Goal: Check status: Check status

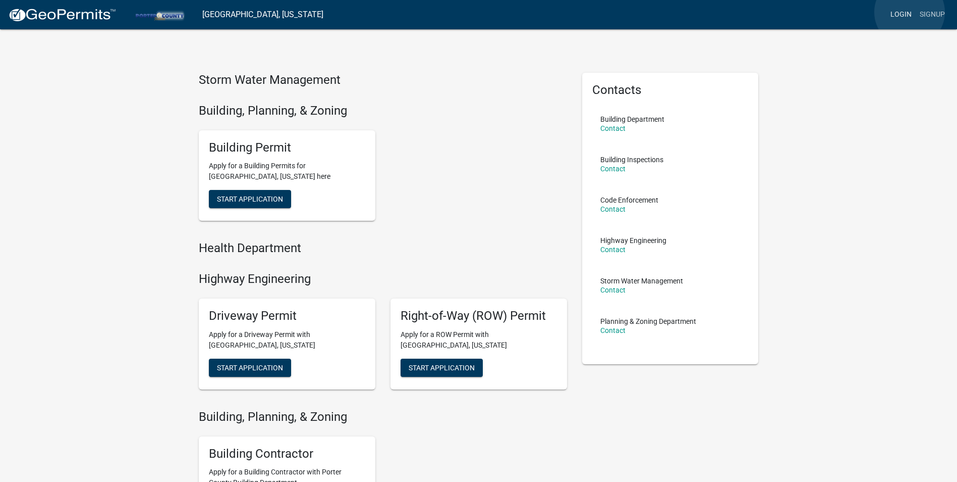
click at [910, 12] on link "Login" at bounding box center [901, 14] width 29 height 19
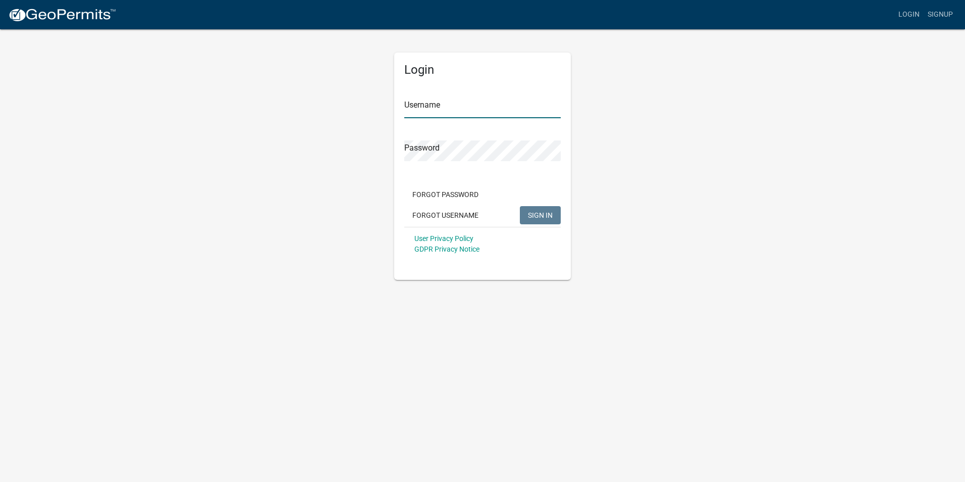
click at [477, 109] on input "Username" at bounding box center [482, 107] width 156 height 21
paste input "Acculevel"
type input "Acculevel"
click at [531, 212] on span "SIGN IN" at bounding box center [540, 214] width 25 height 8
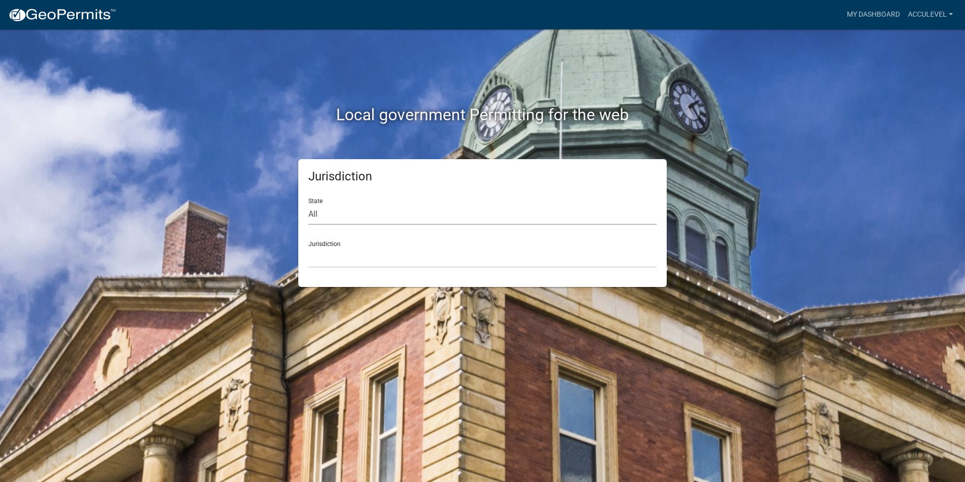
drag, startPoint x: 315, startPoint y: 206, endPoint x: 324, endPoint y: 212, distance: 10.2
click at [315, 206] on select "All Colorado Georgia Indiana Iowa Kansas Minnesota Ohio South Carolina Wisconsin" at bounding box center [482, 214] width 348 height 21
select select "[US_STATE]"
click at [308, 204] on select "All Colorado Georgia Indiana Iowa Kansas Minnesota Ohio South Carolina Wisconsin" at bounding box center [482, 214] width 348 height 21
click at [345, 257] on select "City of Charlestown, Indiana City of Jeffersonville, Indiana City of Logansport…" at bounding box center [482, 257] width 348 height 21
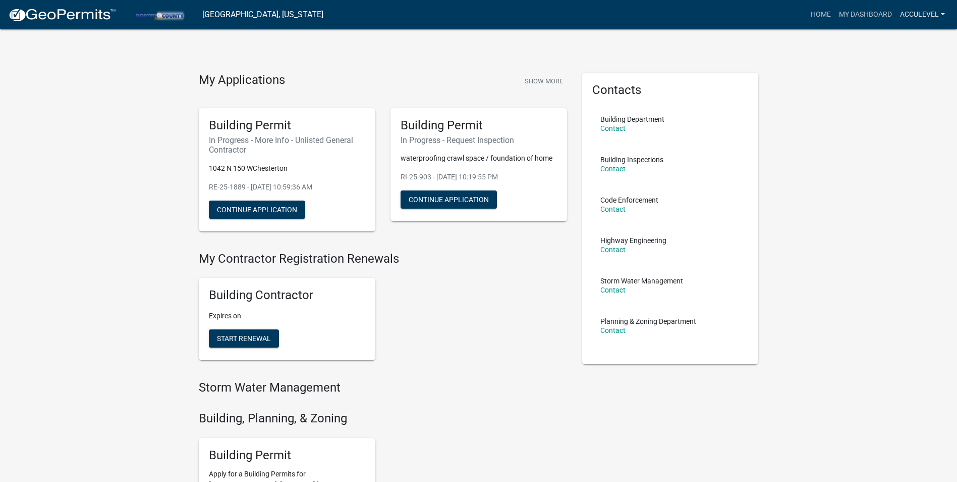
click at [919, 11] on link "Acculevel" at bounding box center [922, 14] width 53 height 19
click at [847, 55] on div "My Applications Show More Building Permit In Progress - More Info - Unlisted Ge…" at bounding box center [478, 417] width 957 height 834
click at [554, 81] on button "Show More" at bounding box center [544, 81] width 46 height 17
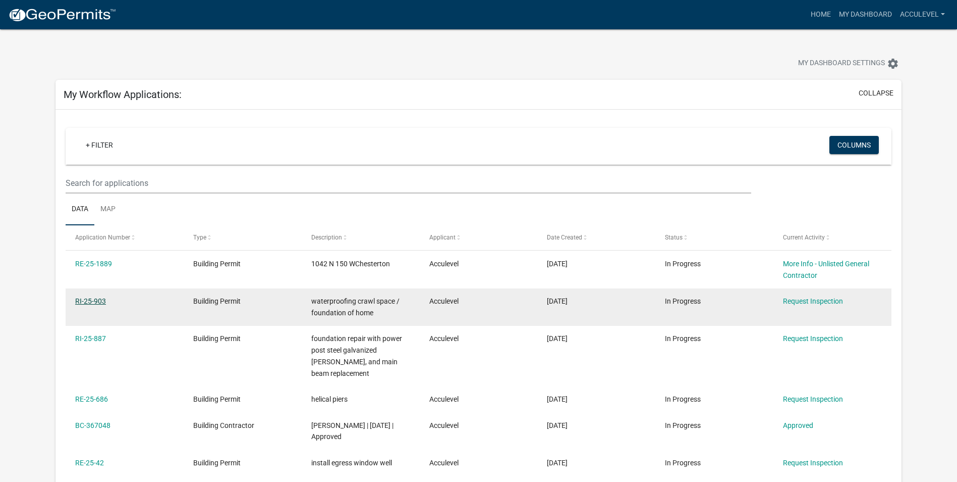
drag, startPoint x: 86, startPoint y: 300, endPoint x: 81, endPoint y: 297, distance: 6.2
click at [86, 300] on link "RI-25-903" at bounding box center [90, 301] width 31 height 8
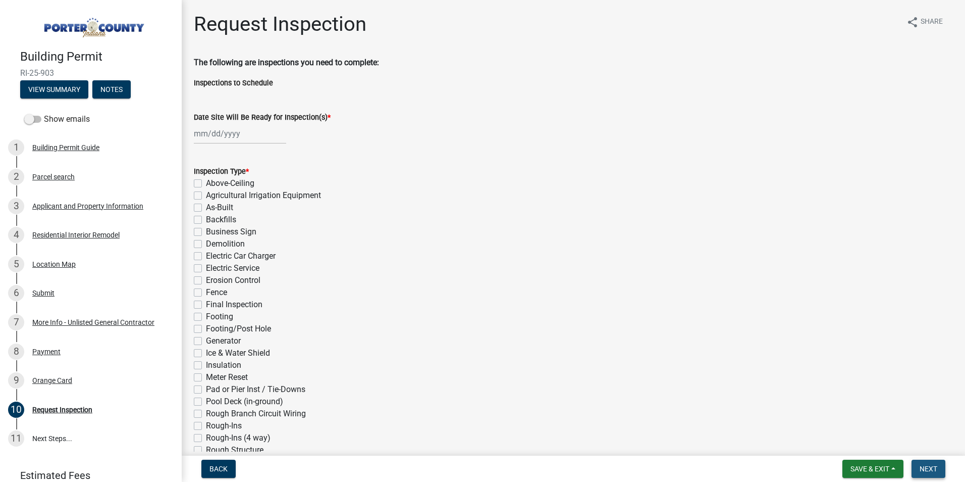
click at [918, 469] on button "Next" at bounding box center [929, 468] width 34 height 18
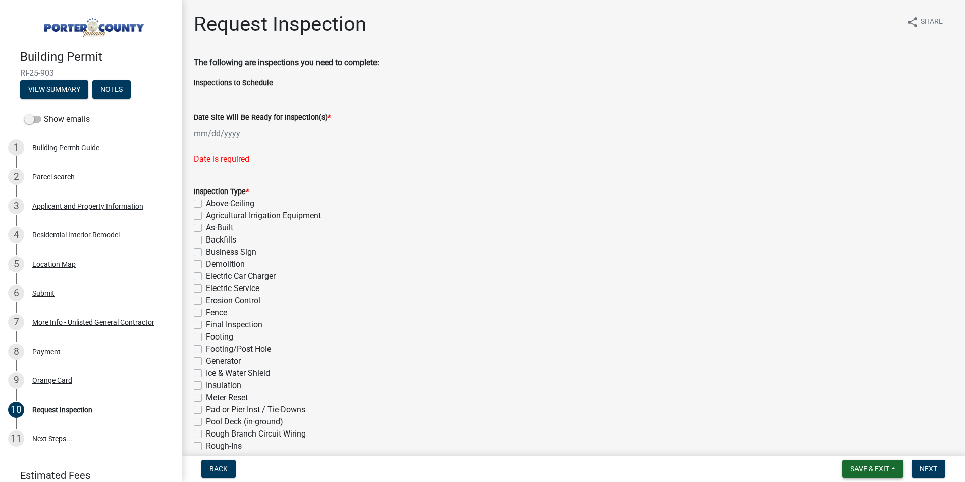
click at [877, 465] on span "Save & Exit" at bounding box center [869, 468] width 39 height 8
click at [853, 444] on button "Save & Exit" at bounding box center [863, 442] width 81 height 24
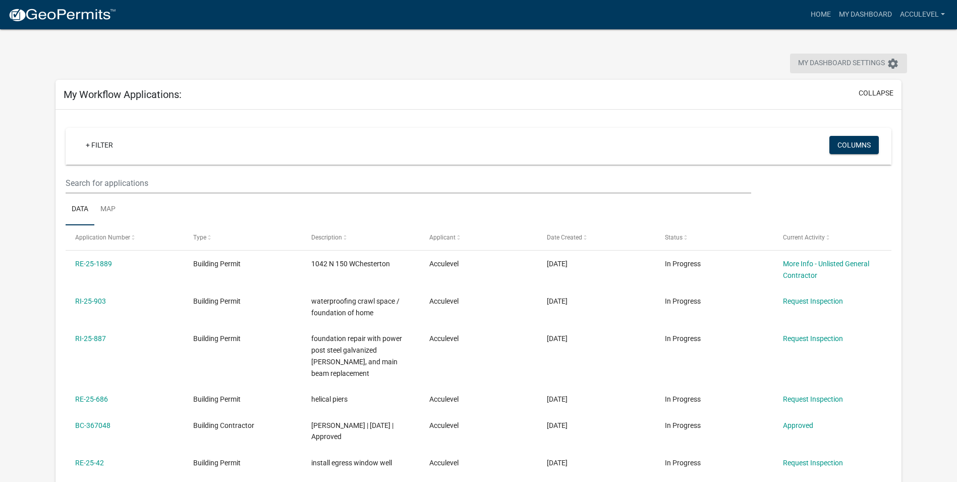
click at [885, 67] on button "My Dashboard Settings settings" at bounding box center [848, 64] width 117 height 20
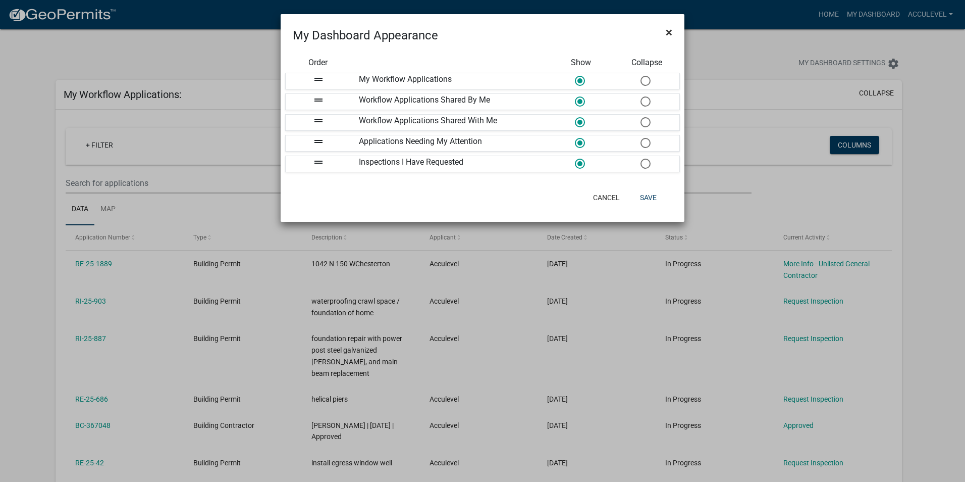
click at [673, 34] on button "×" at bounding box center [669, 32] width 23 height 28
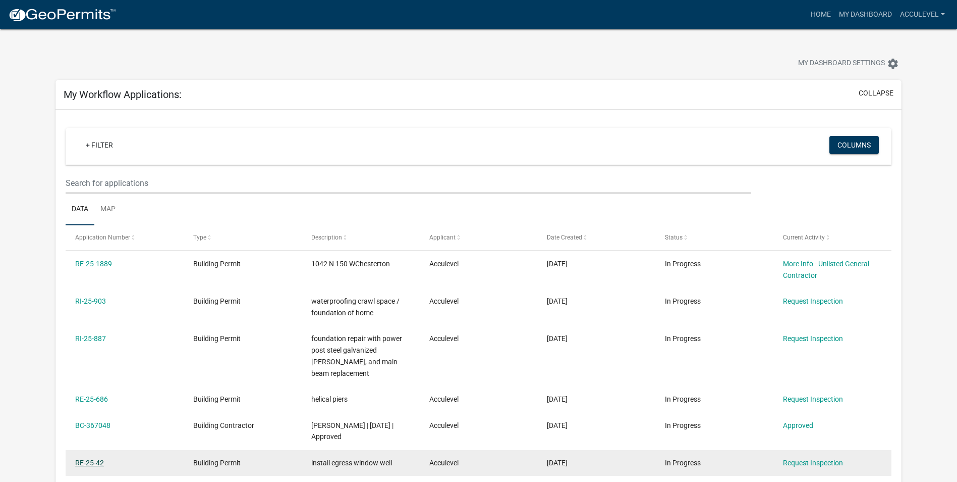
click at [88, 458] on link "RE-25-42" at bounding box center [89, 462] width 29 height 8
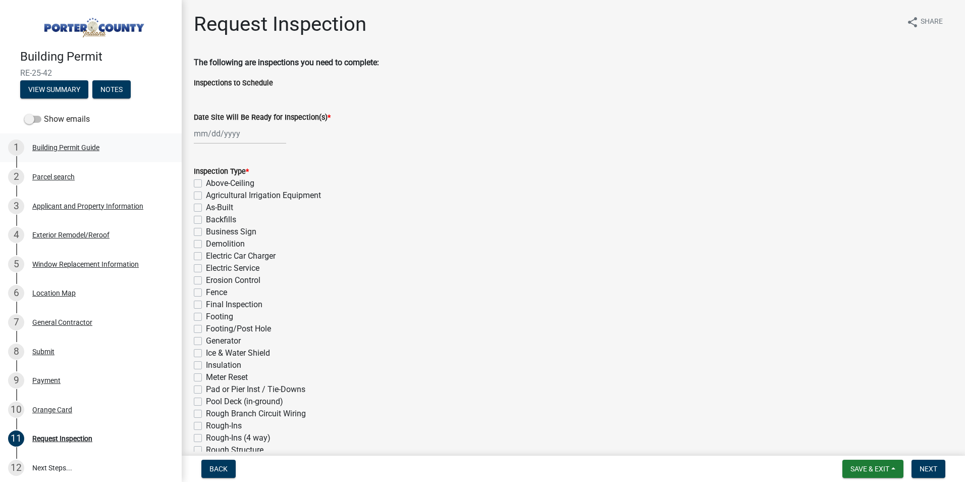
click at [69, 145] on div "Building Permit Guide" at bounding box center [65, 147] width 67 height 7
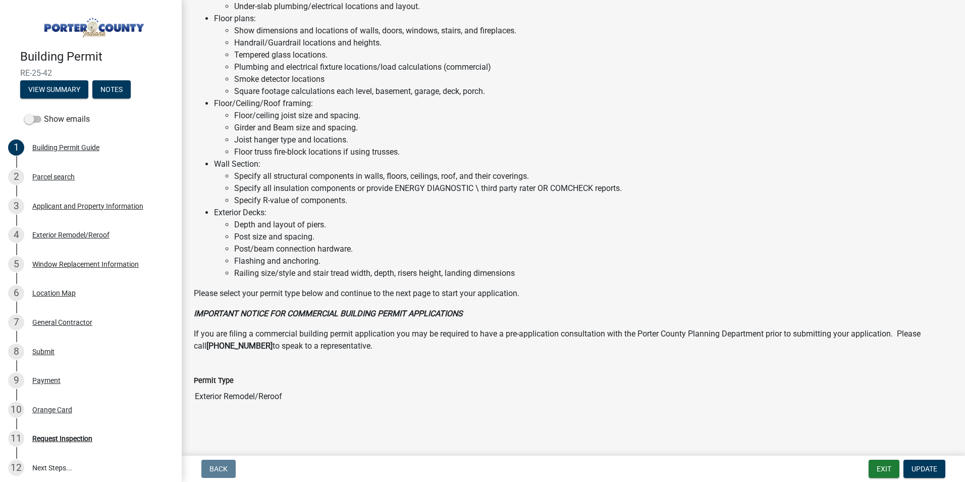
scroll to position [500, 0]
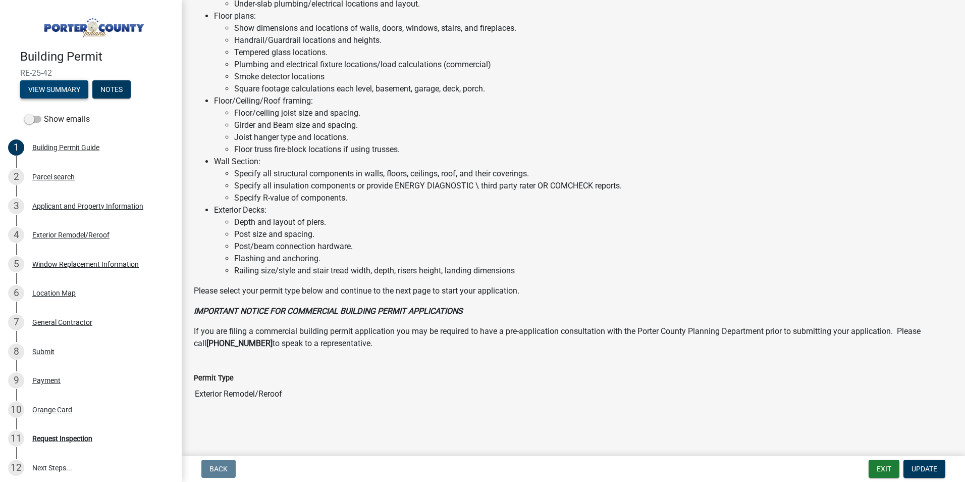
click at [69, 85] on button "View Summary" at bounding box center [54, 89] width 68 height 18
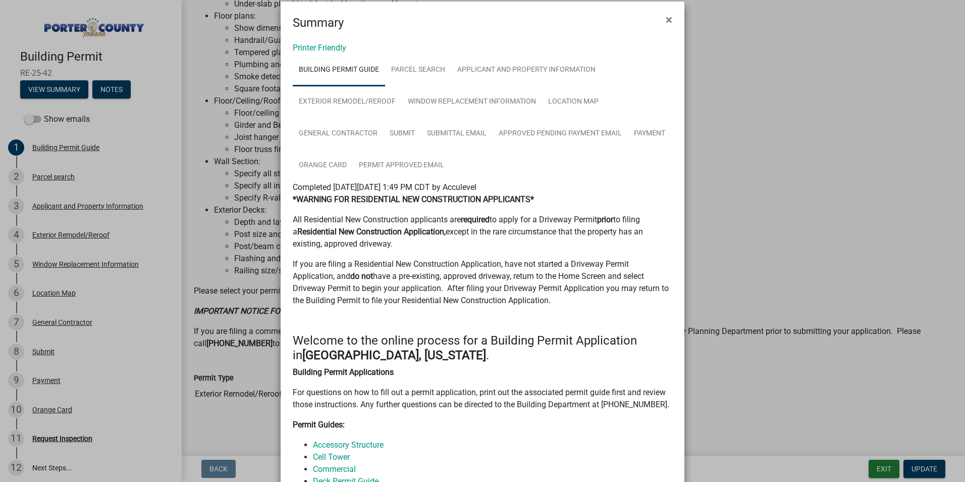
scroll to position [0, 0]
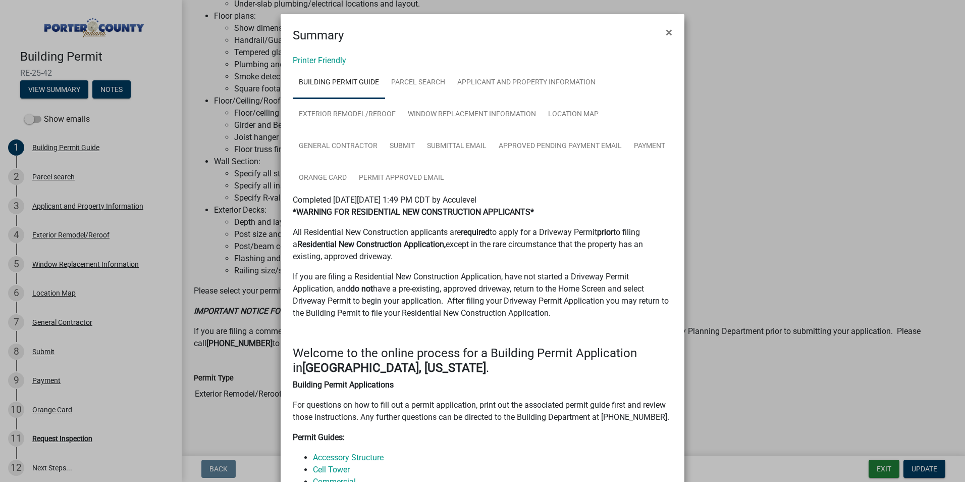
click at [134, 156] on ngb-modal-window "Summary × Printer Friendly Building Permit Guide Parcel search Applicant and Pr…" at bounding box center [482, 241] width 965 height 482
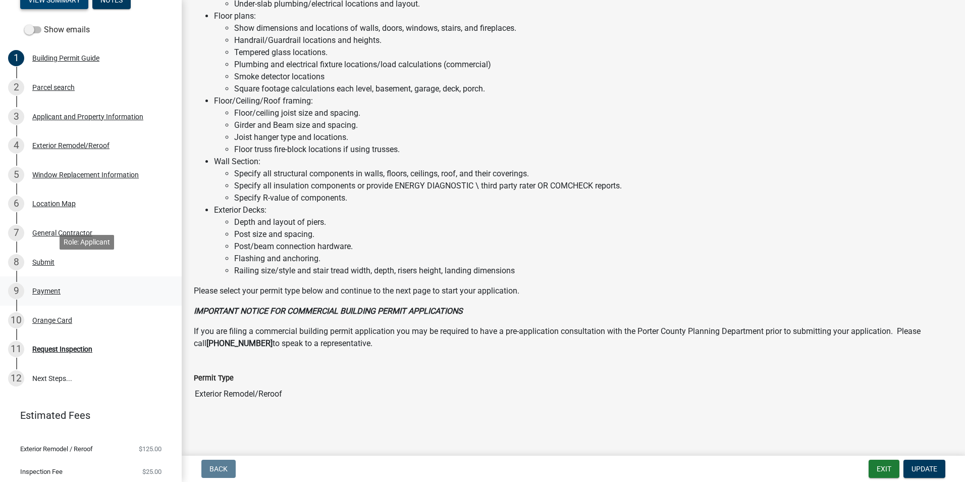
scroll to position [116, 0]
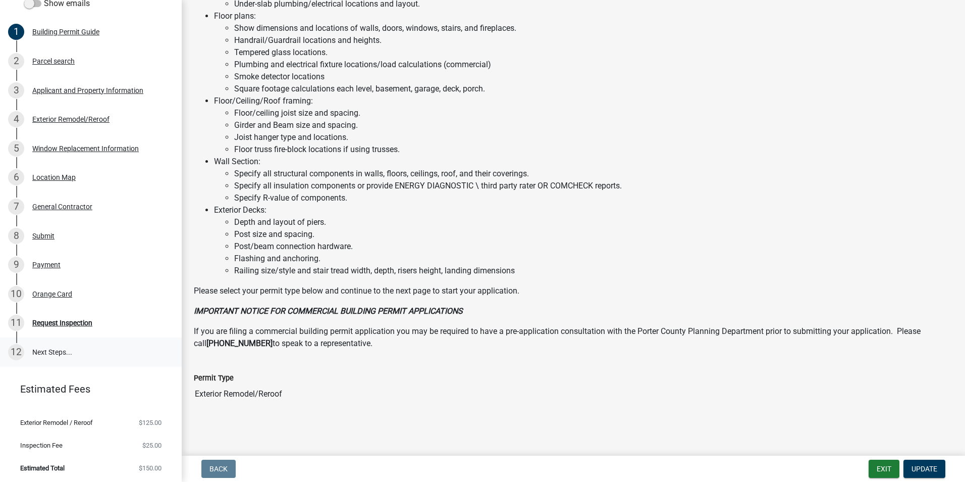
click at [60, 350] on link "12 Next Steps..." at bounding box center [91, 351] width 182 height 29
click at [78, 319] on div "Request Inspection" at bounding box center [62, 322] width 60 height 7
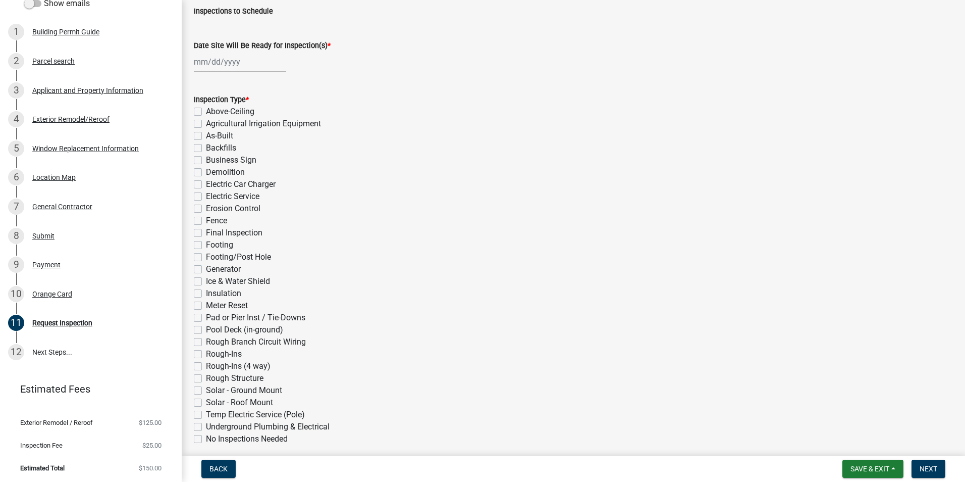
scroll to position [0, 0]
